Goal: Find specific page/section: Find specific page/section

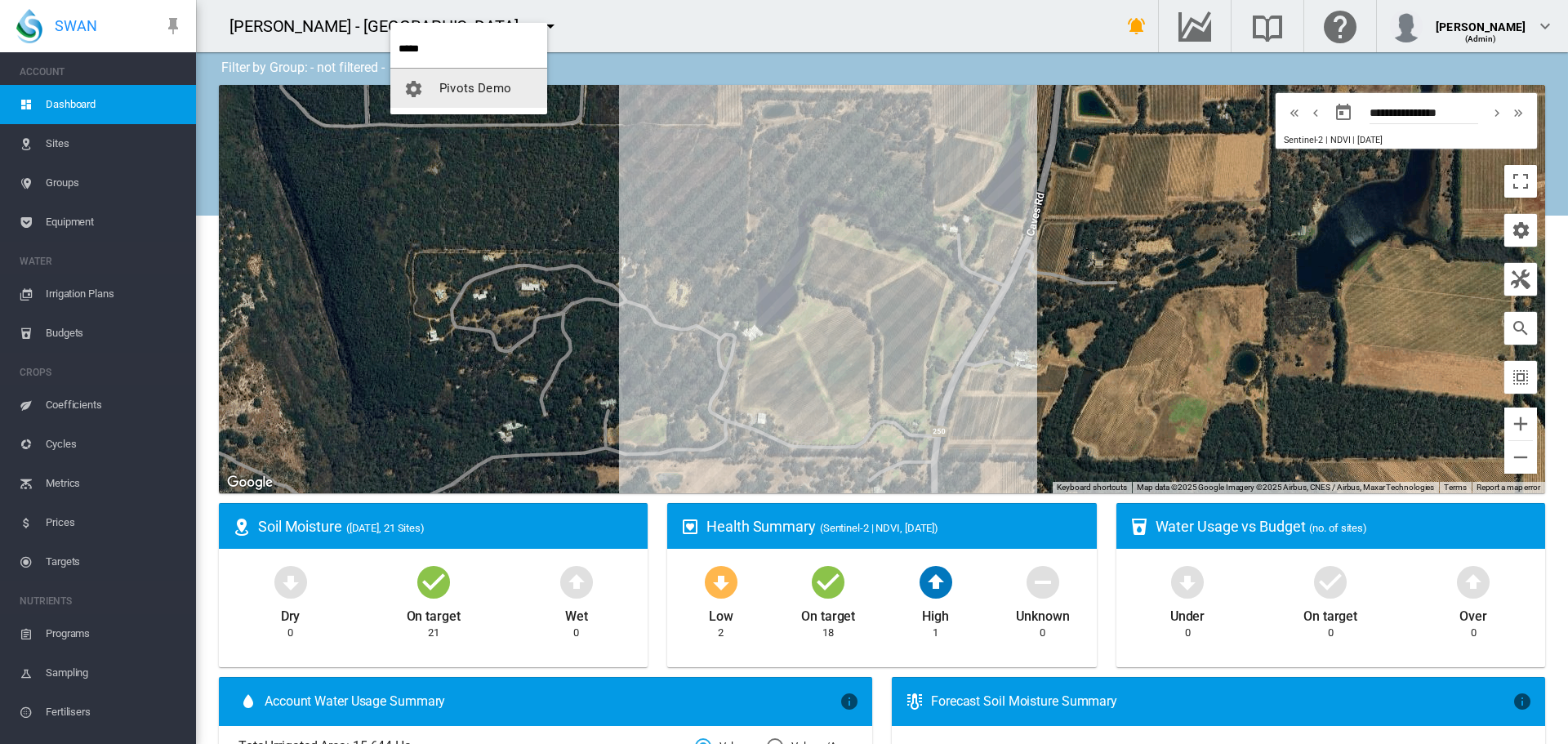
type input "*****"
click at [454, 87] on span "Pivots Demo" at bounding box center [475, 88] width 72 height 14
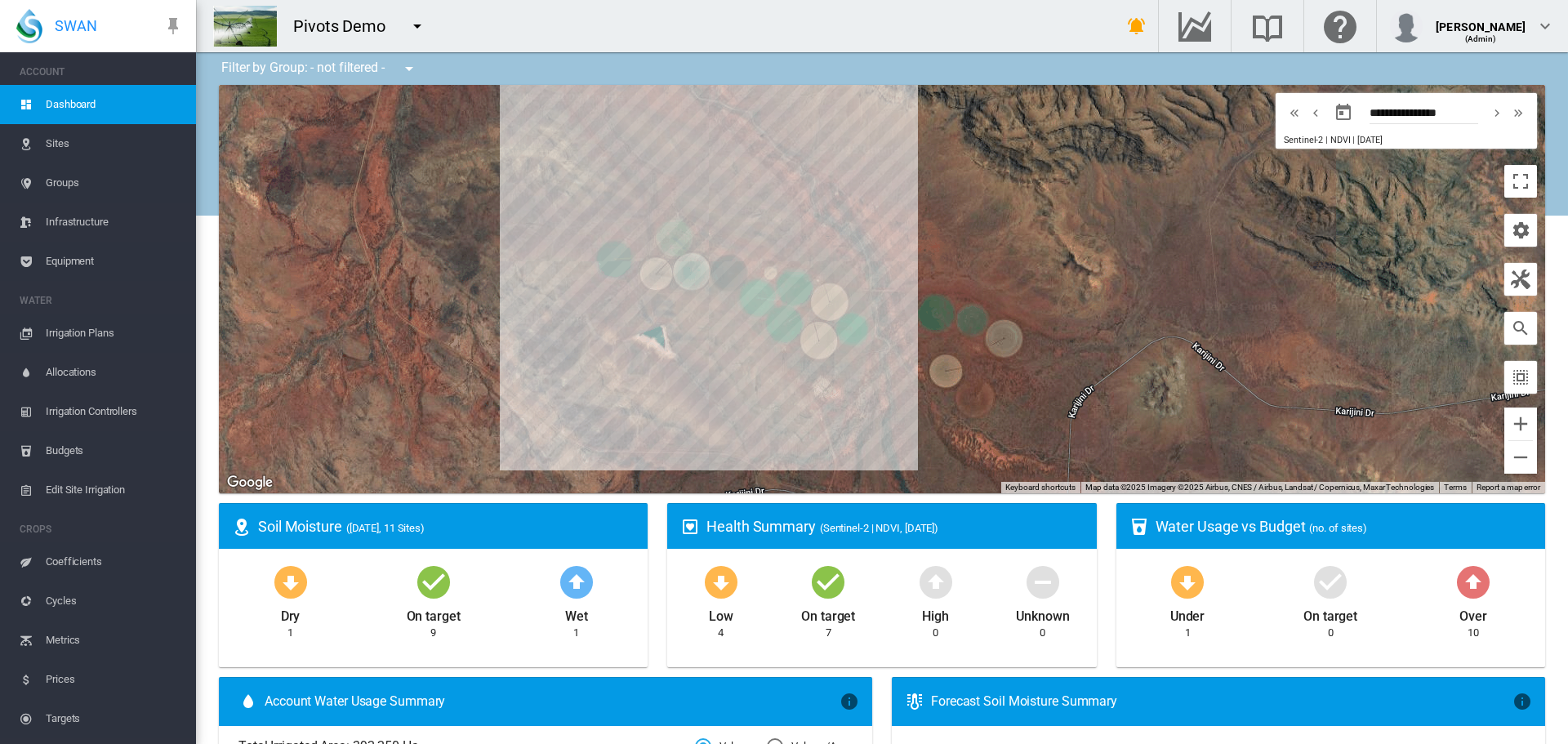
click at [68, 257] on span "Equipment" at bounding box center [114, 262] width 137 height 39
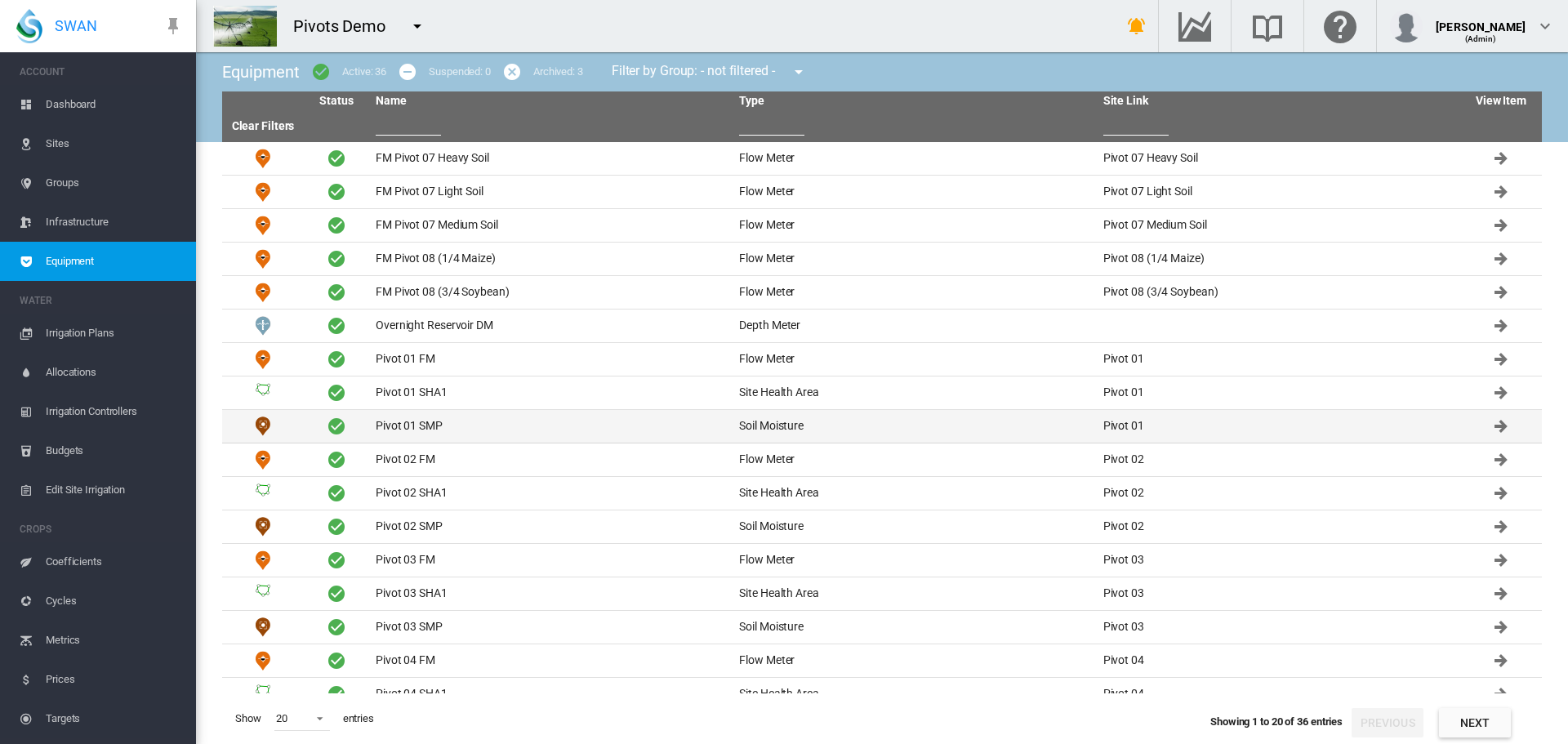
click at [416, 418] on td "Pivot 01 SMP" at bounding box center [551, 426] width 363 height 32
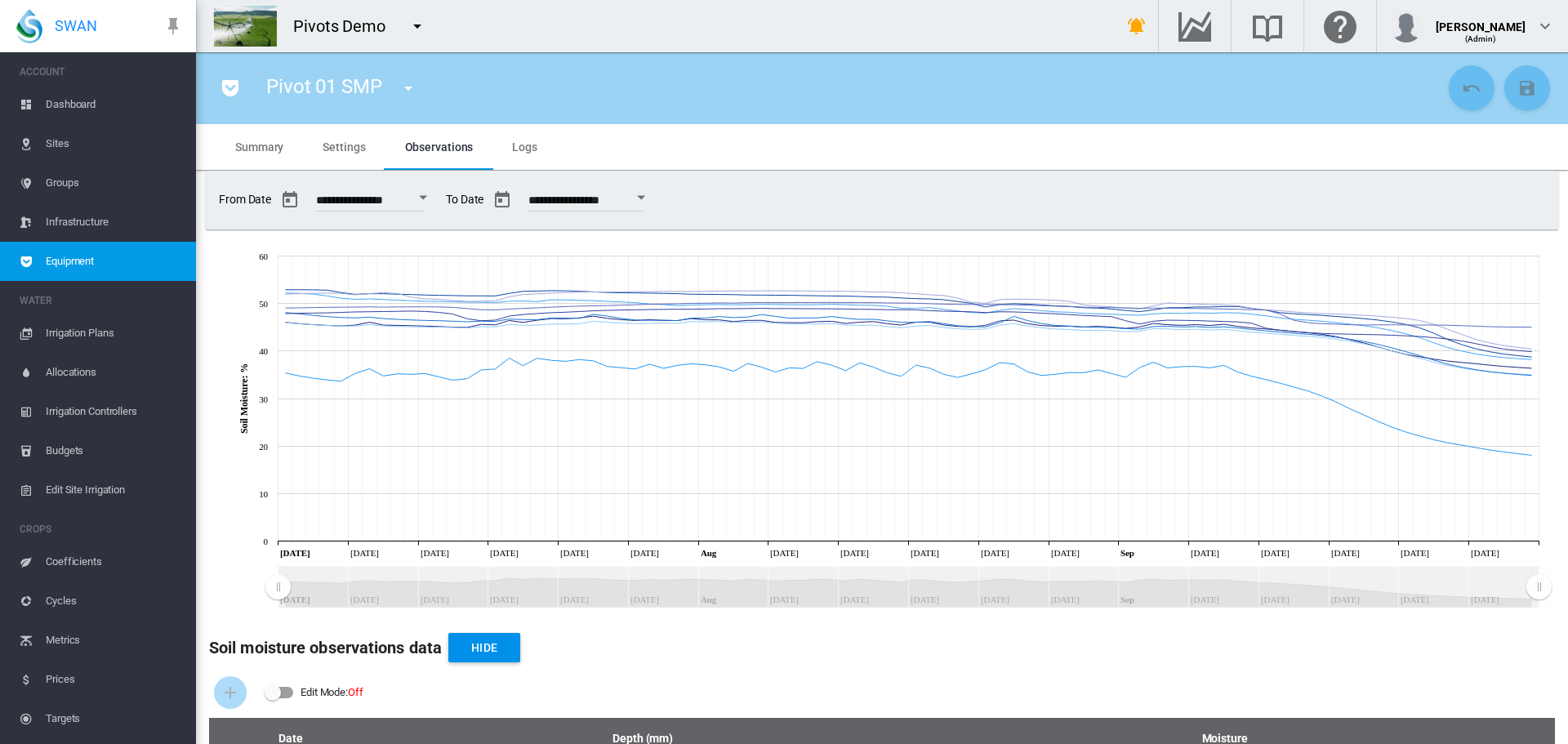
scroll to position [334, 0]
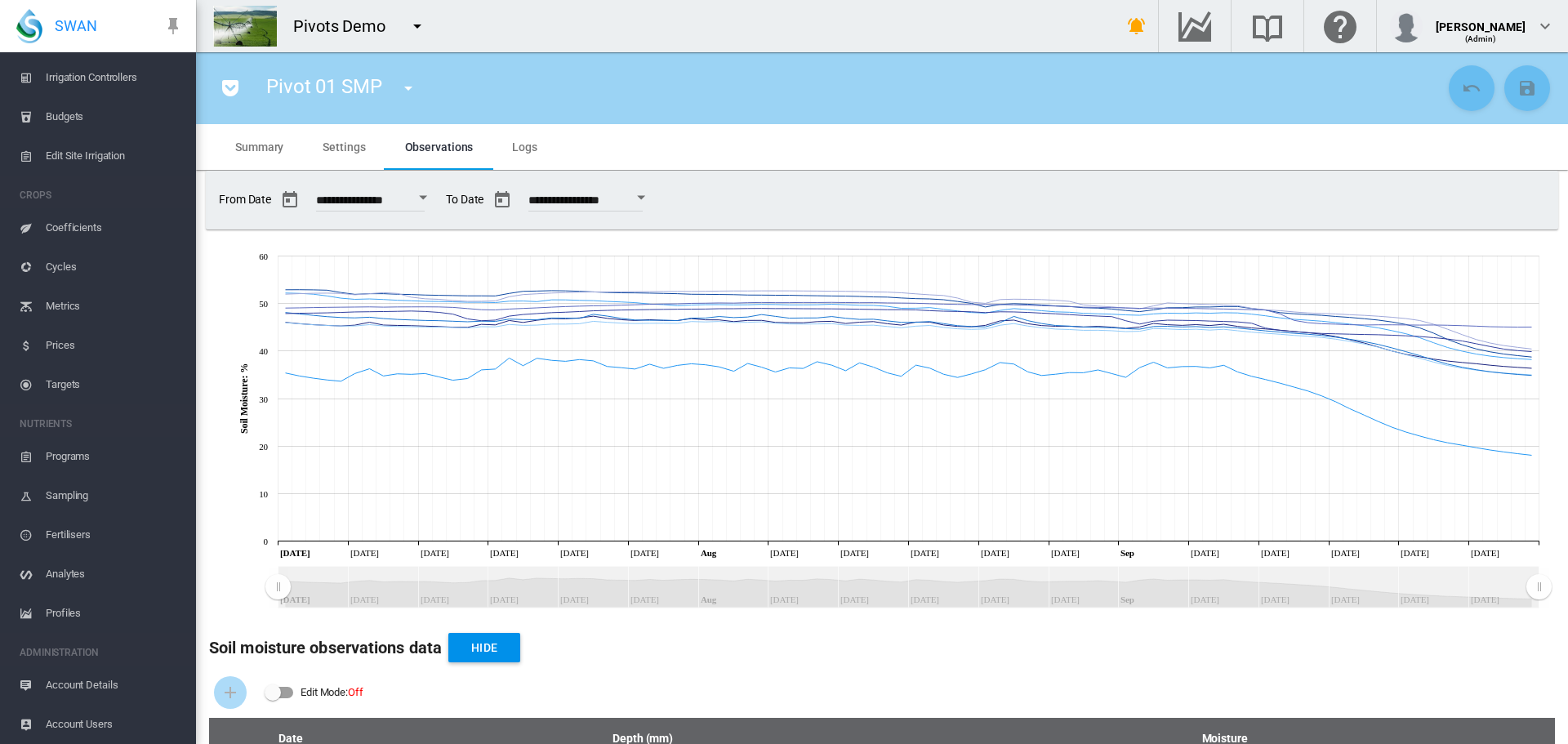
click at [84, 693] on span "Account Details" at bounding box center [114, 685] width 137 height 39
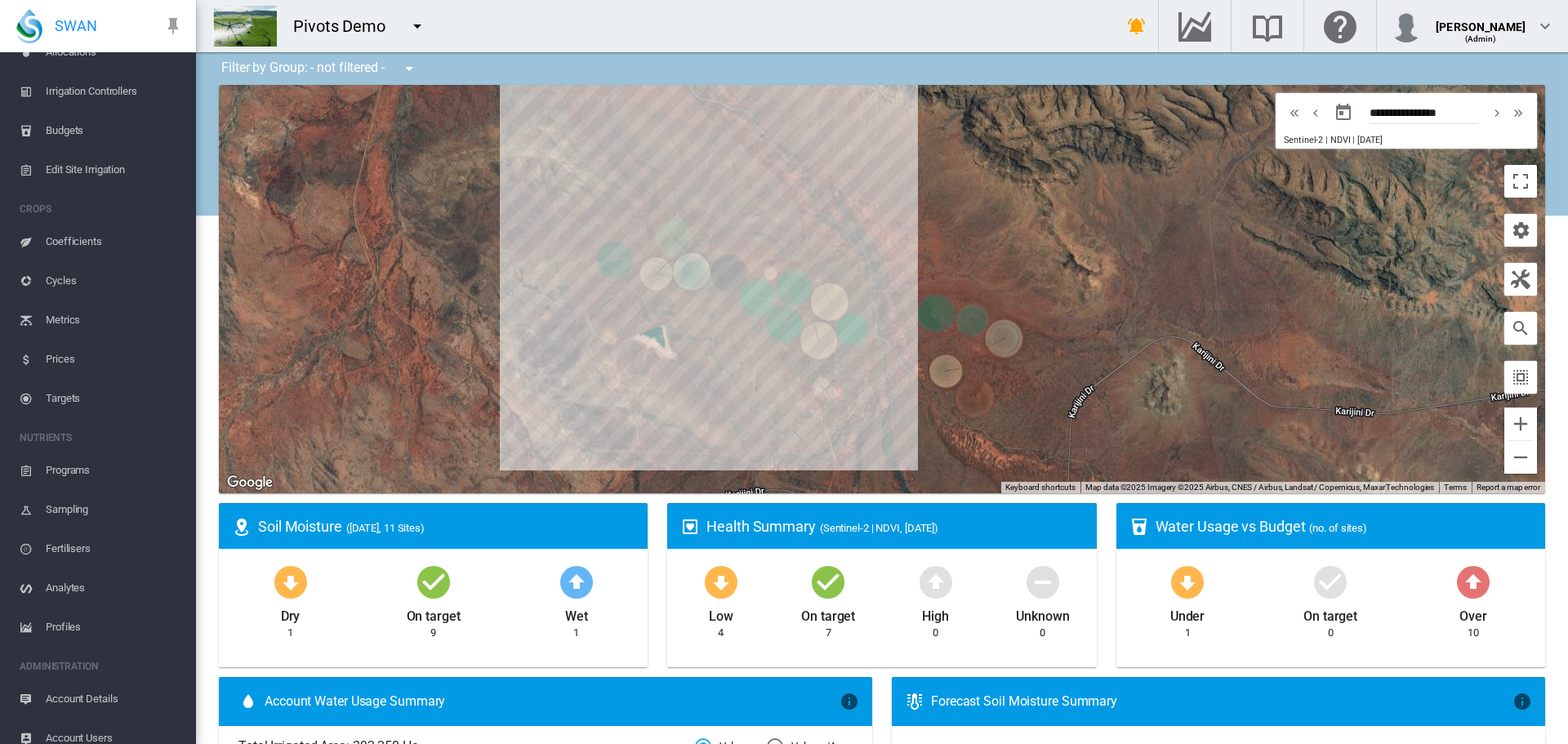
scroll to position [334, 0]
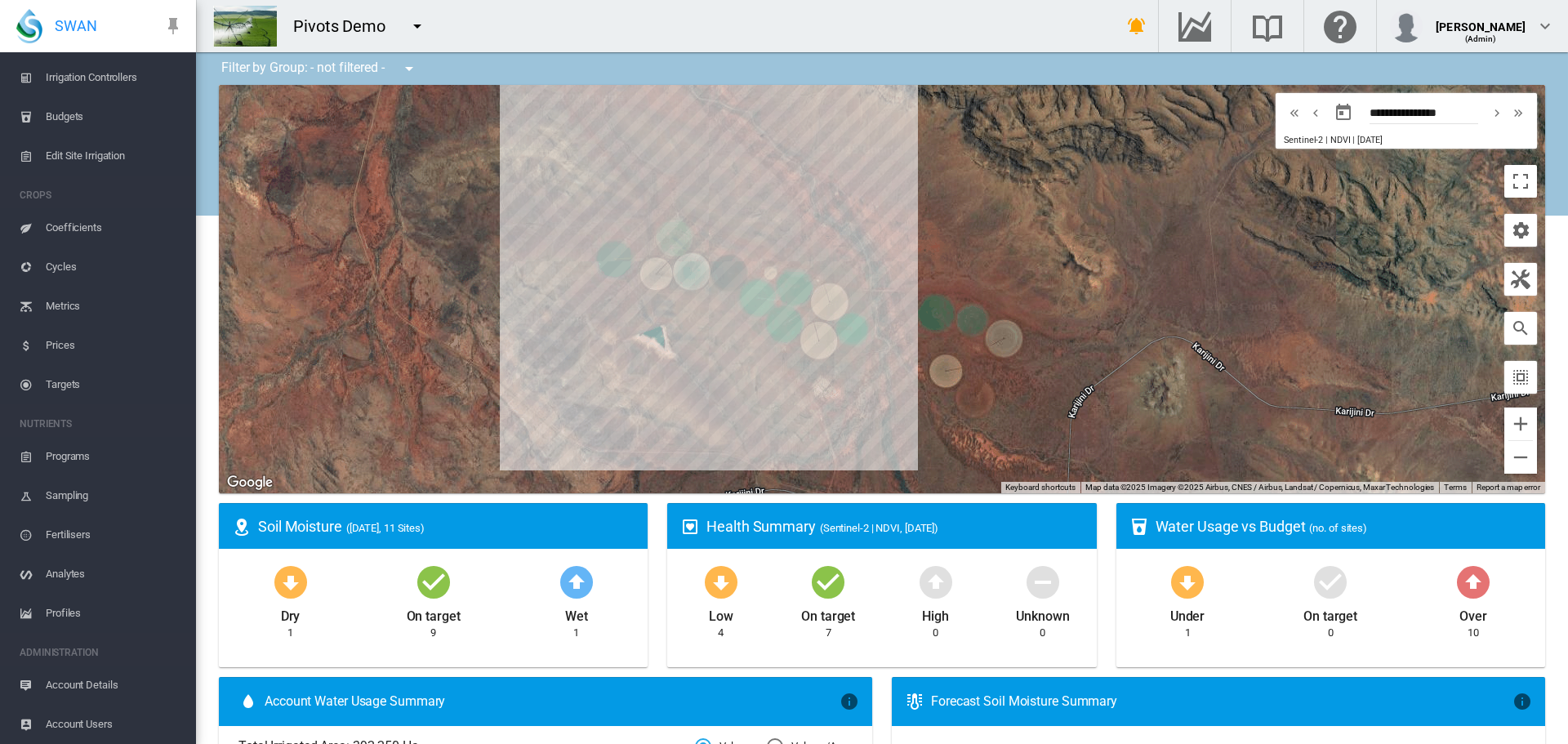
click at [69, 675] on span "Account Details" at bounding box center [114, 685] width 137 height 39
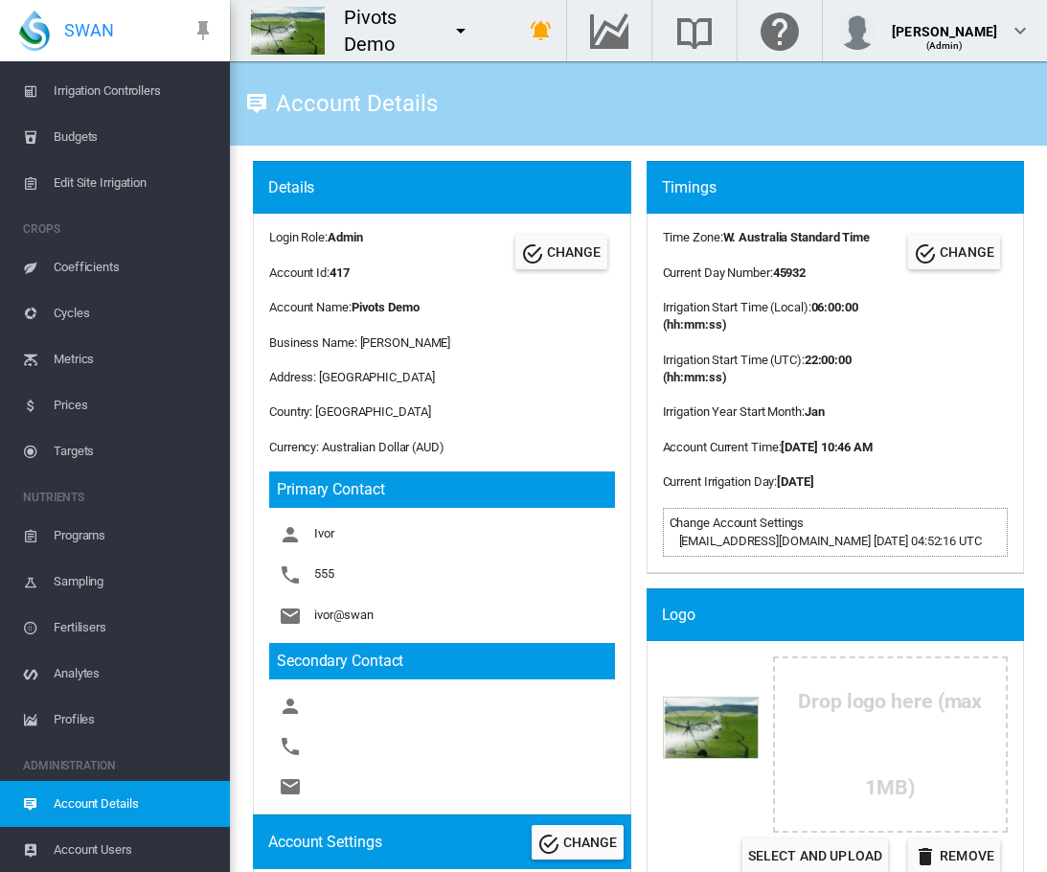
click at [486, 21] on md-menu "100+ Project 45 South Demo" at bounding box center [463, 30] width 45 height 38
click at [472, 34] on md-icon "icon-menu-down" at bounding box center [460, 30] width 23 height 23
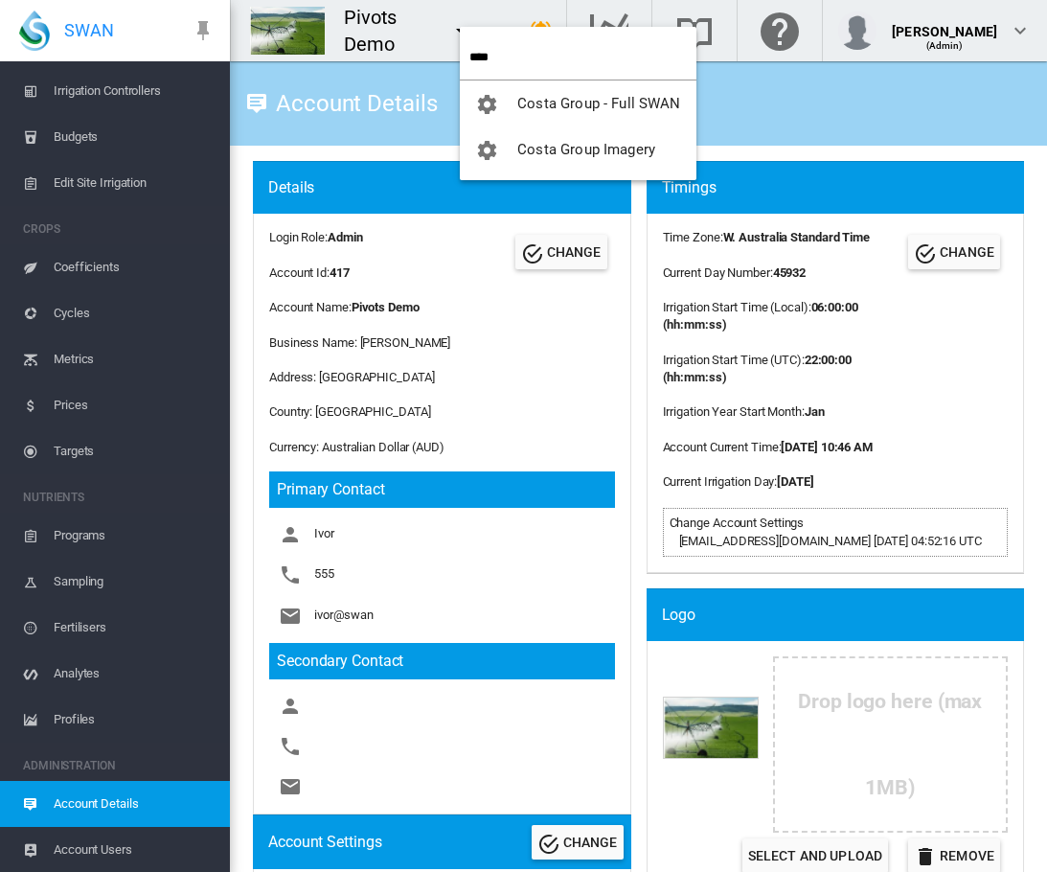
type input "****"
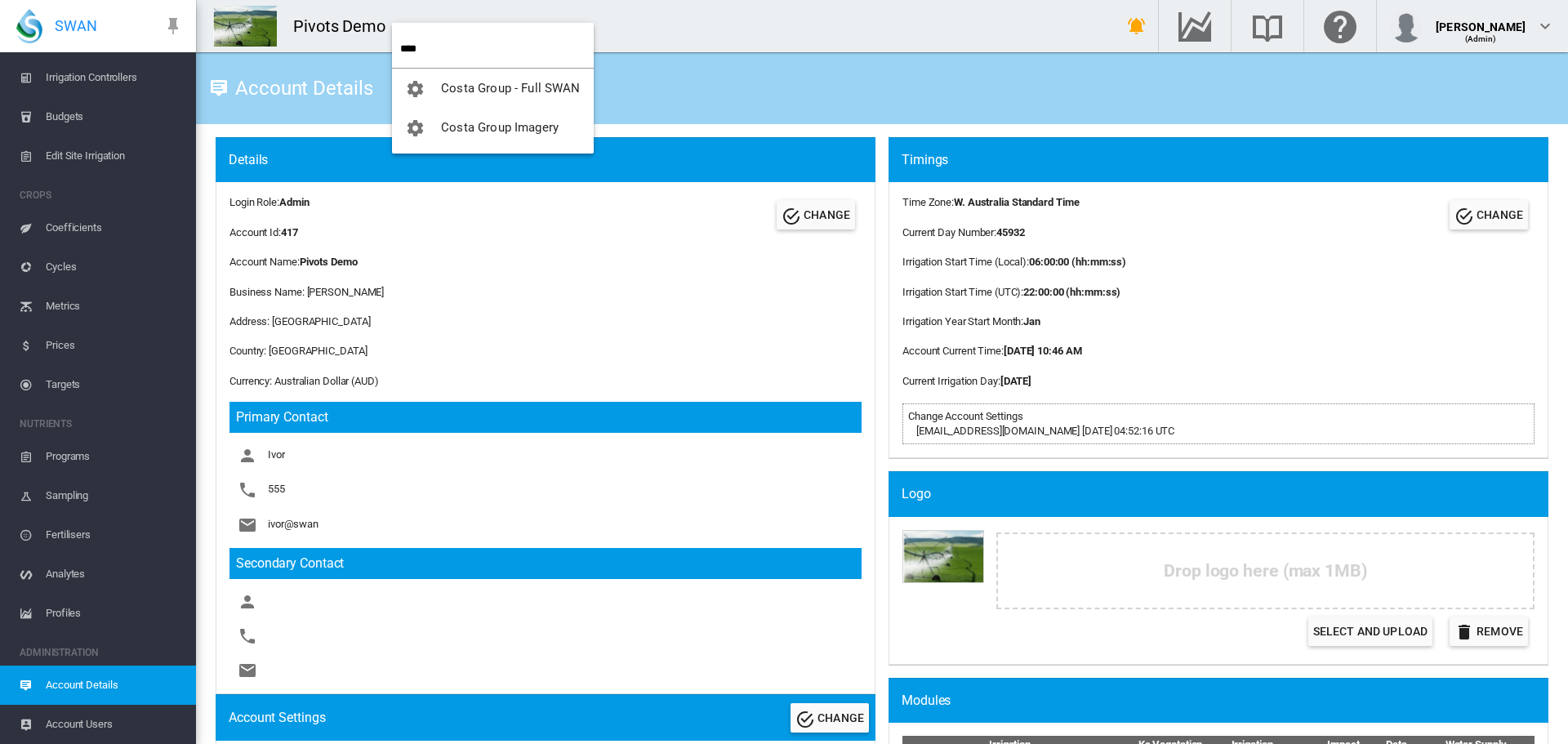
drag, startPoint x: 453, startPoint y: 54, endPoint x: 97, endPoint y: 36, distance: 356.5
click at [97, 36] on body "SWAN ACCOUNT Dashboard Sites Groups Infrastructure Equipment WATER" at bounding box center [784, 372] width 1568 height 744
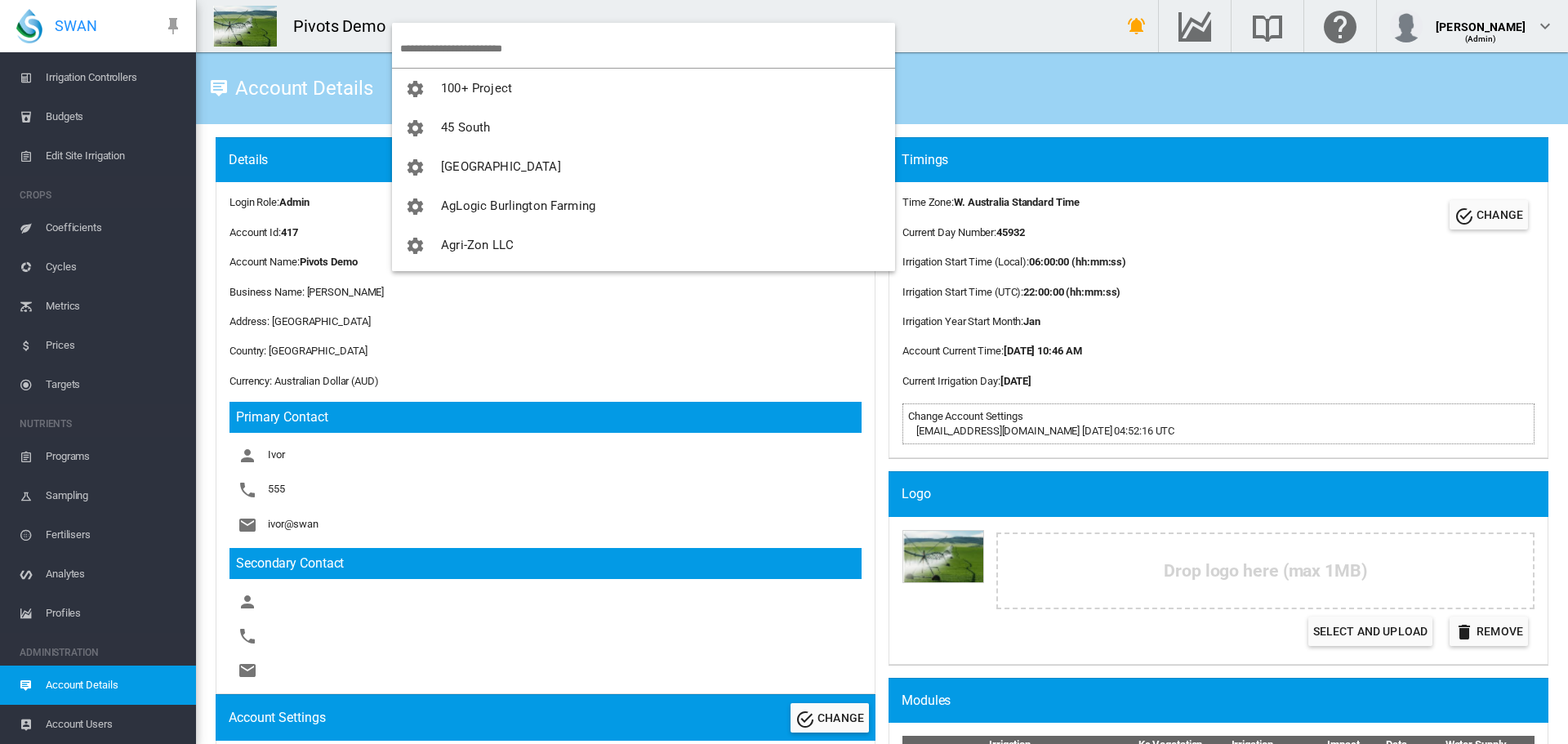
click at [922, 3] on md-backdrop at bounding box center [784, 372] width 1568 height 744
